Goal: Find specific page/section: Find specific page/section

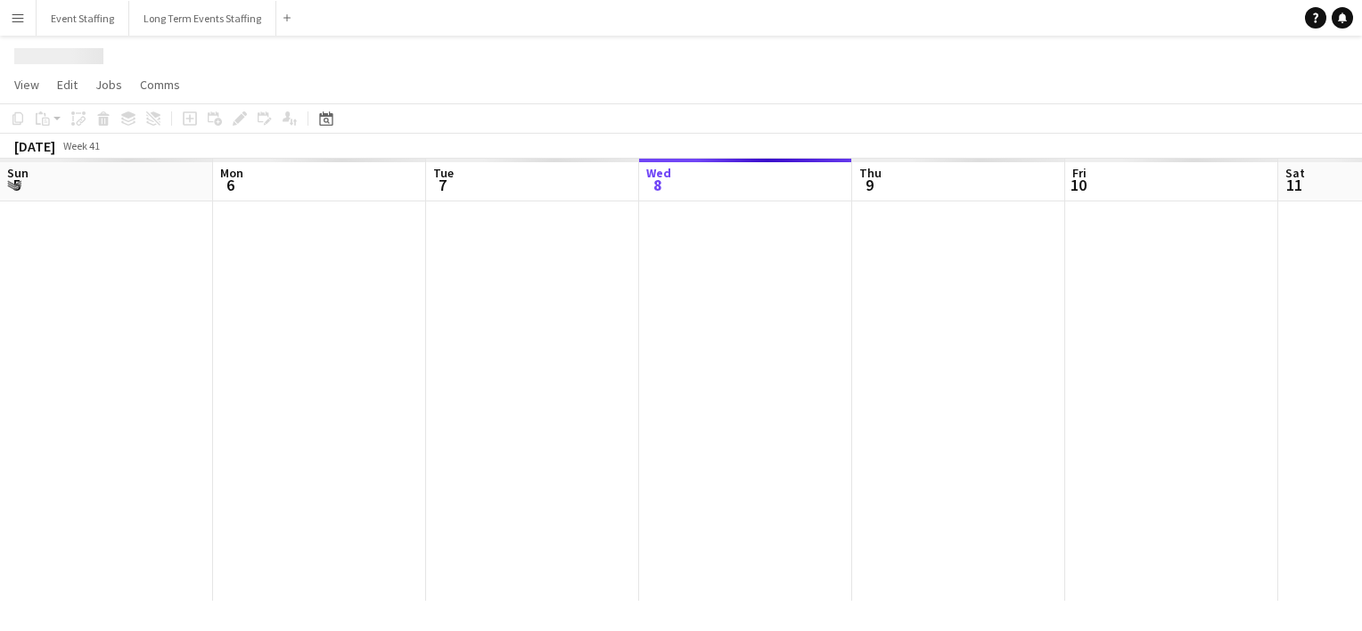
scroll to position [0, 426]
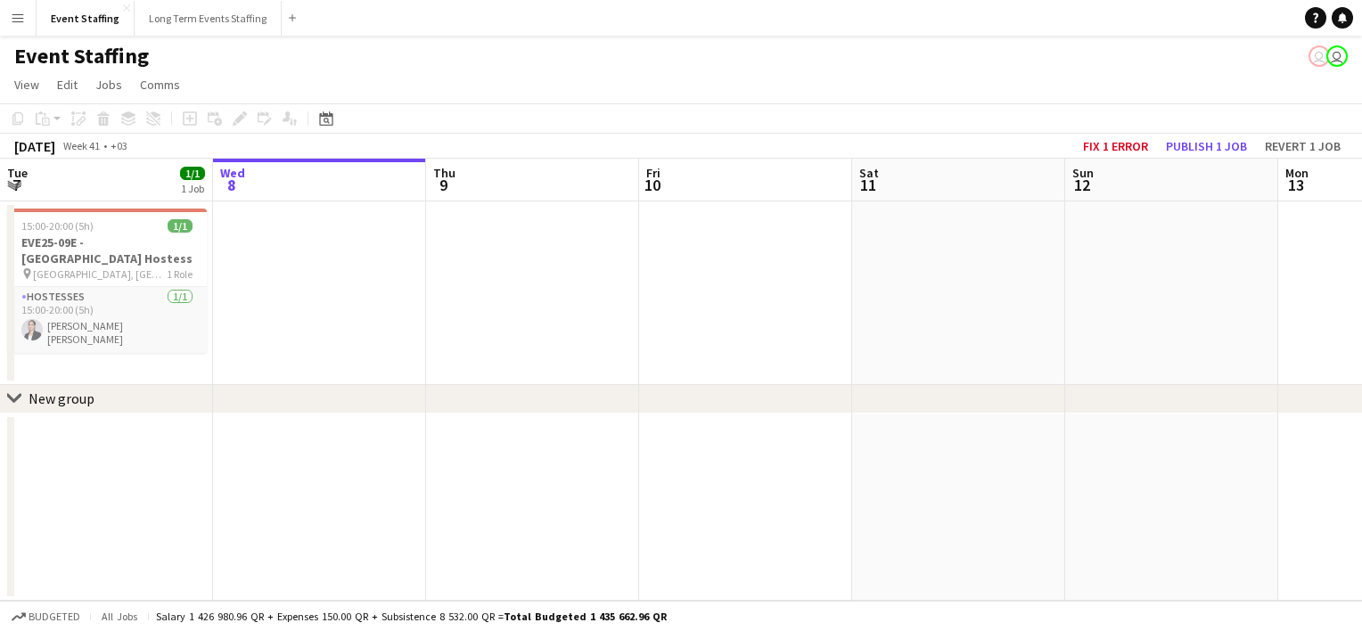
click at [18, 11] on app-icon "Menu" at bounding box center [18, 18] width 14 height 14
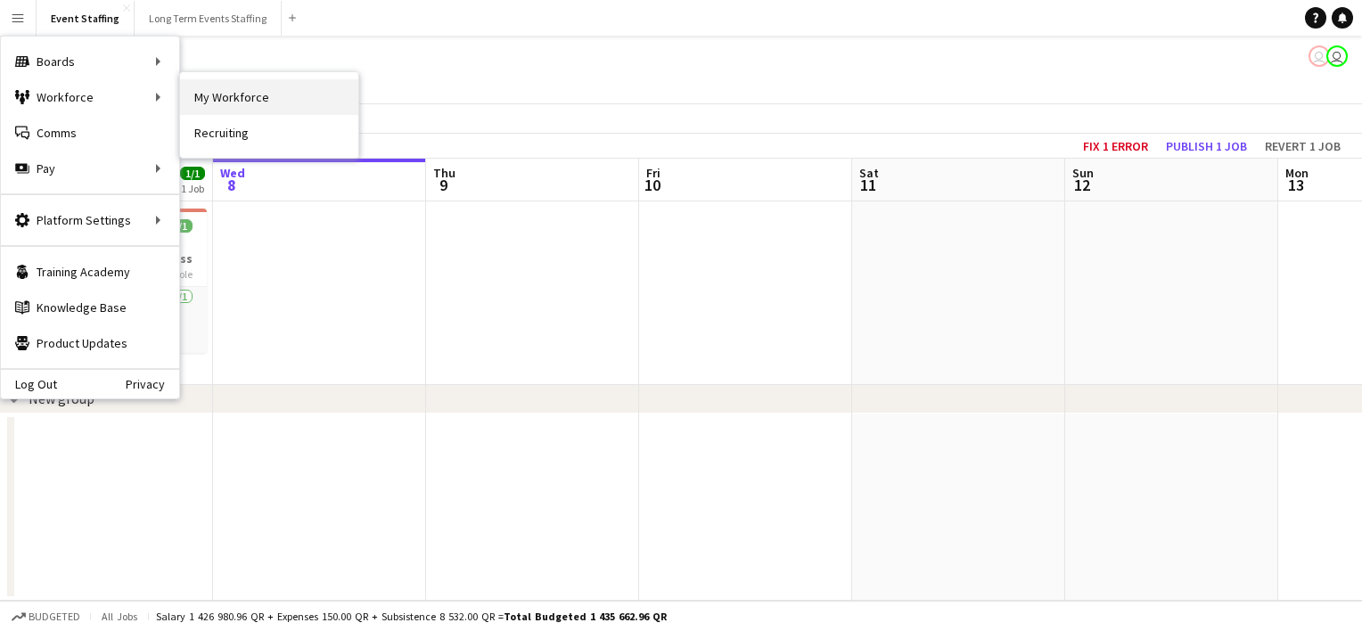
click at [225, 108] on link "My Workforce" at bounding box center [269, 97] width 178 height 36
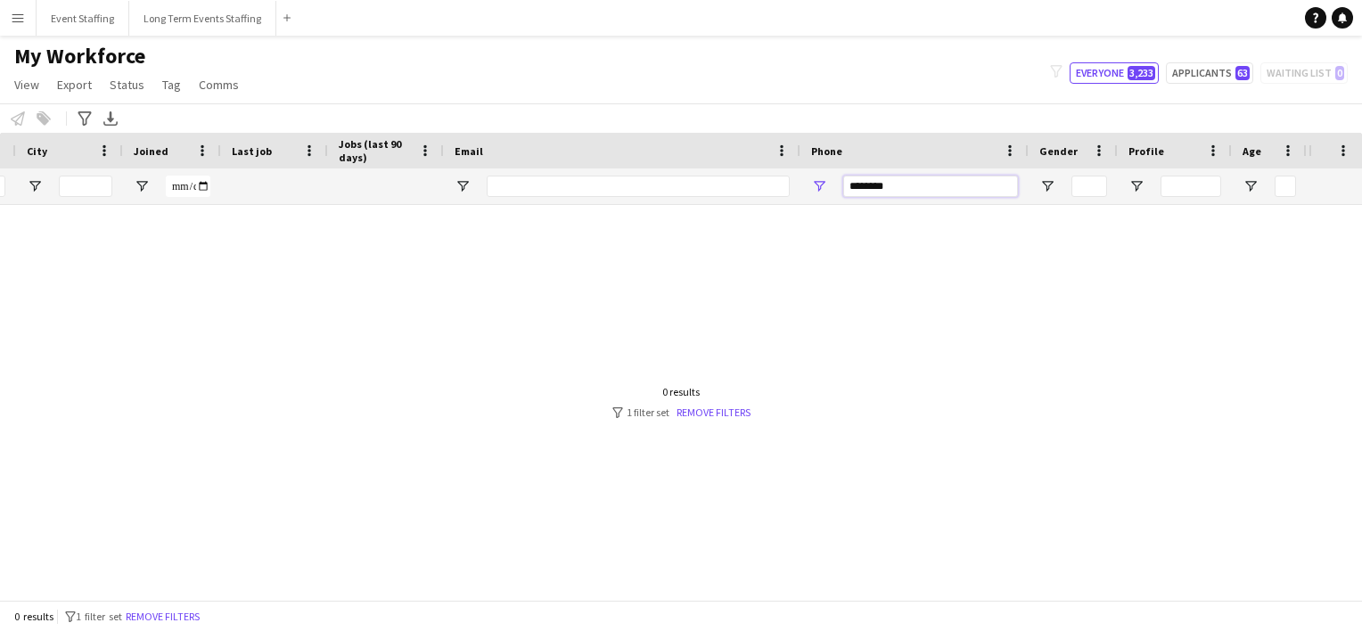
drag, startPoint x: 931, startPoint y: 191, endPoint x: 708, endPoint y: 110, distance: 237.2
click at [708, 110] on main "My Workforce View Views Default view New view Update view Delete view Edit name…" at bounding box center [681, 321] width 1362 height 571
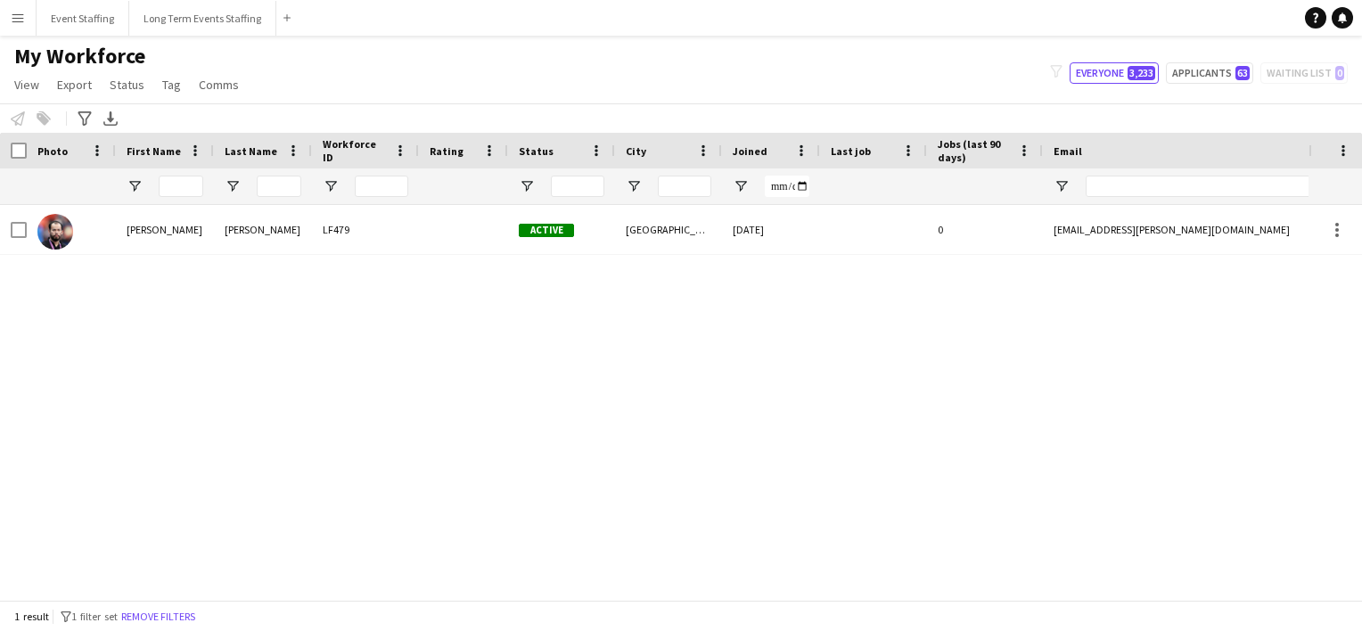
type input "********"
